Goal: Find specific page/section: Find specific page/section

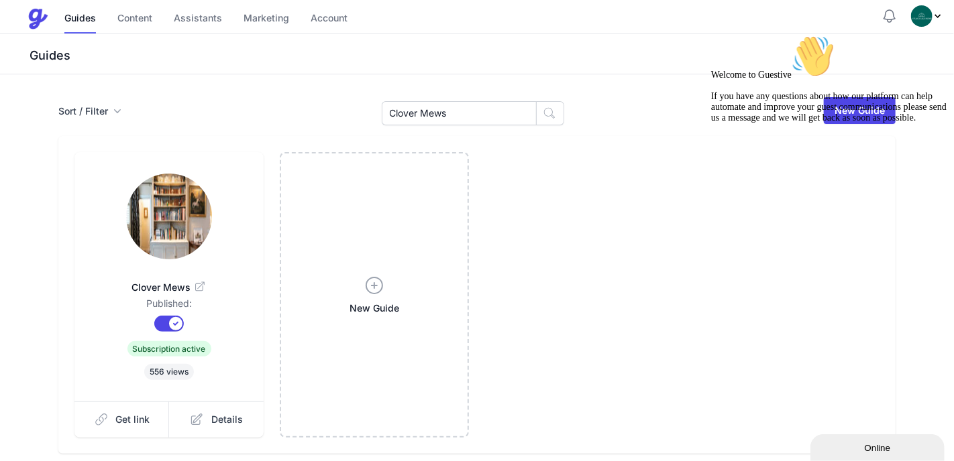
click at [163, 281] on span "Clover Mews" at bounding box center [169, 287] width 146 height 13
